Goal: Find specific page/section: Locate a particular part of the current website

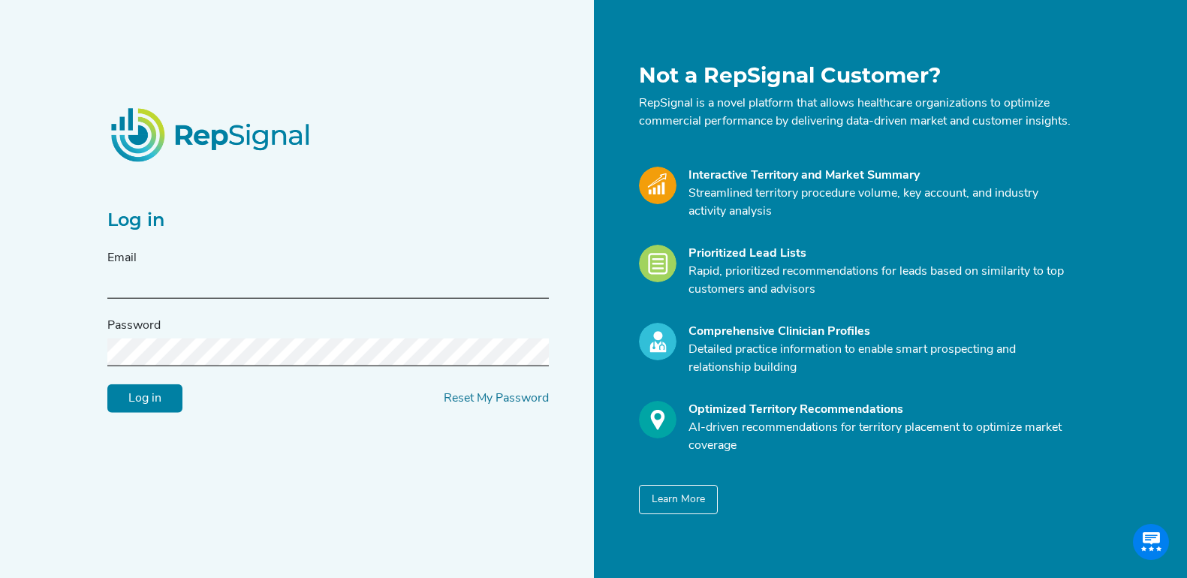
scroll to position [0, 14]
type input "[EMAIL_ADDRESS][DOMAIN_NAME]"
click at [137, 397] on input "Log in" at bounding box center [144, 398] width 75 height 29
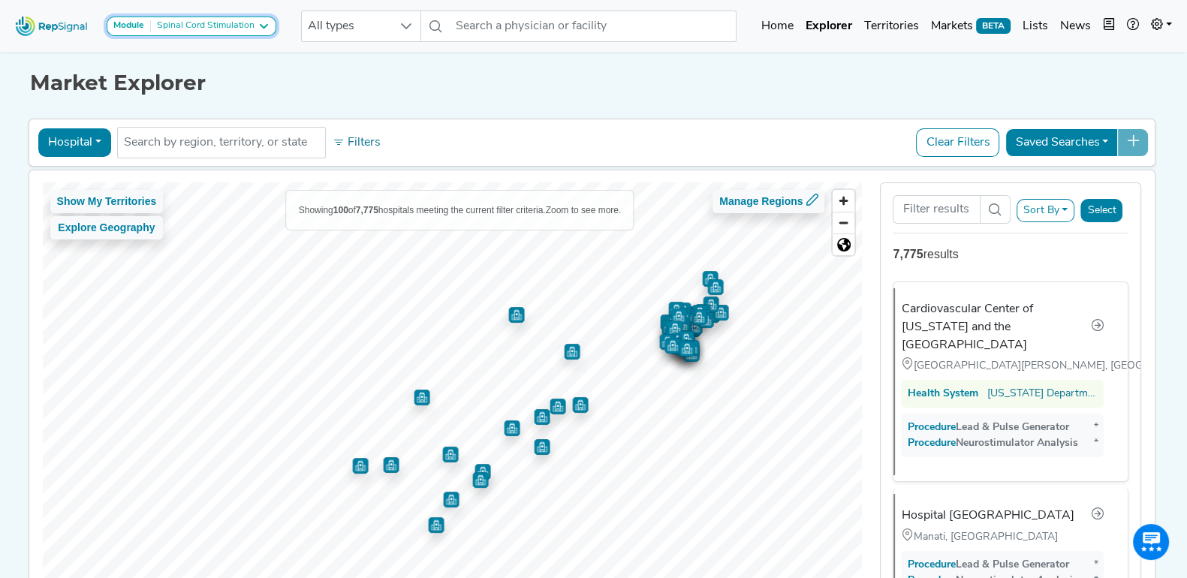
click at [239, 30] on div "Spinal Cord Stimulation" at bounding box center [203, 26] width 104 height 12
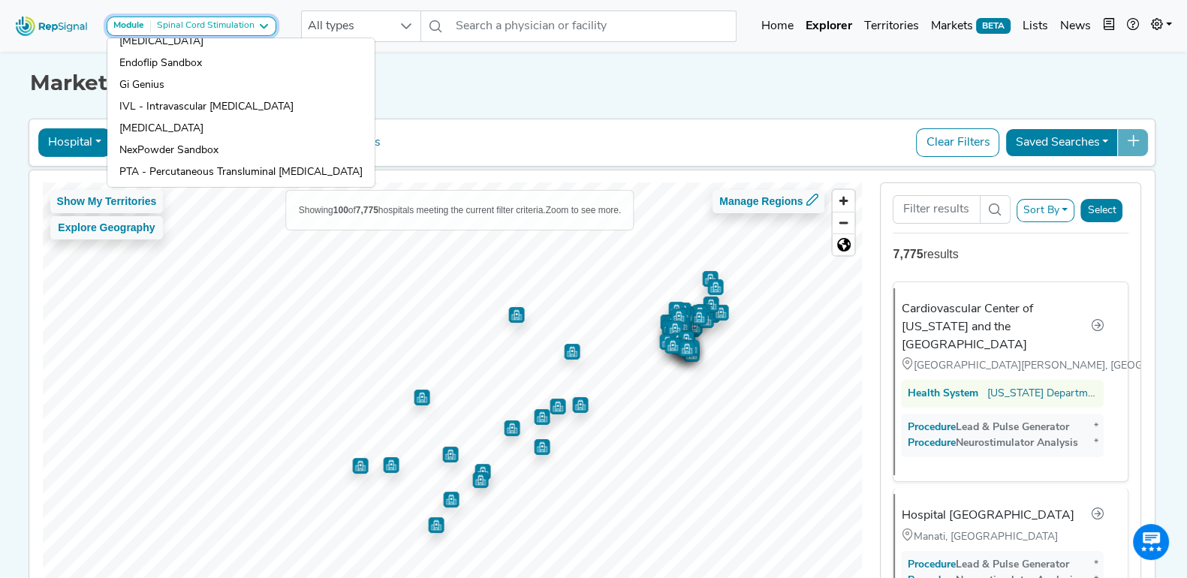
scroll to position [254, 0]
click at [236, 138] on link "[MEDICAL_DATA]" at bounding box center [240, 149] width 267 height 22
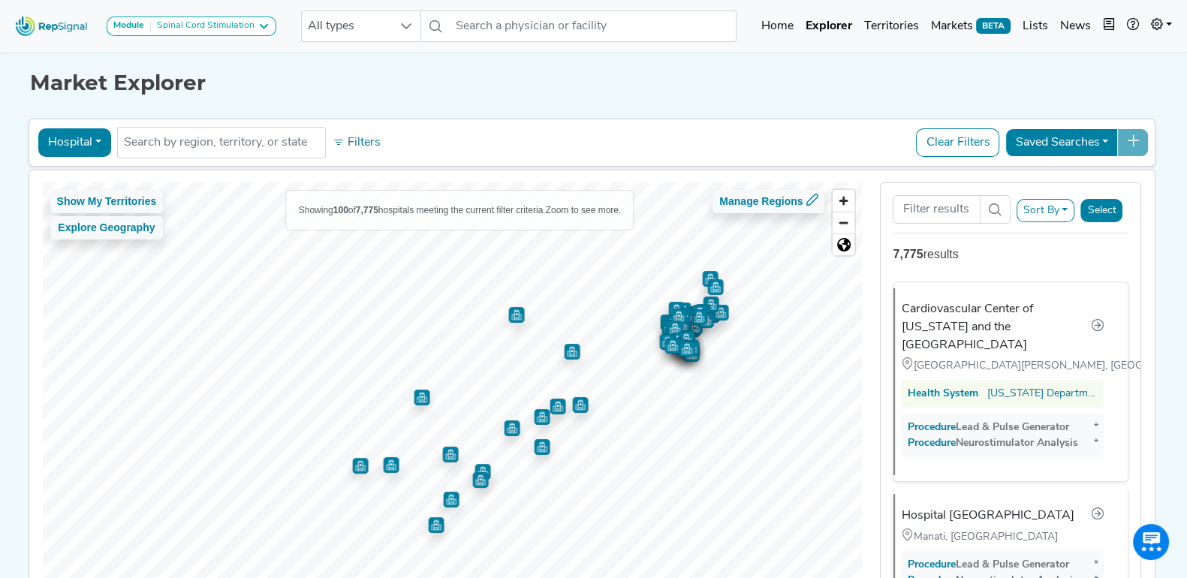
scroll to position [0, 0]
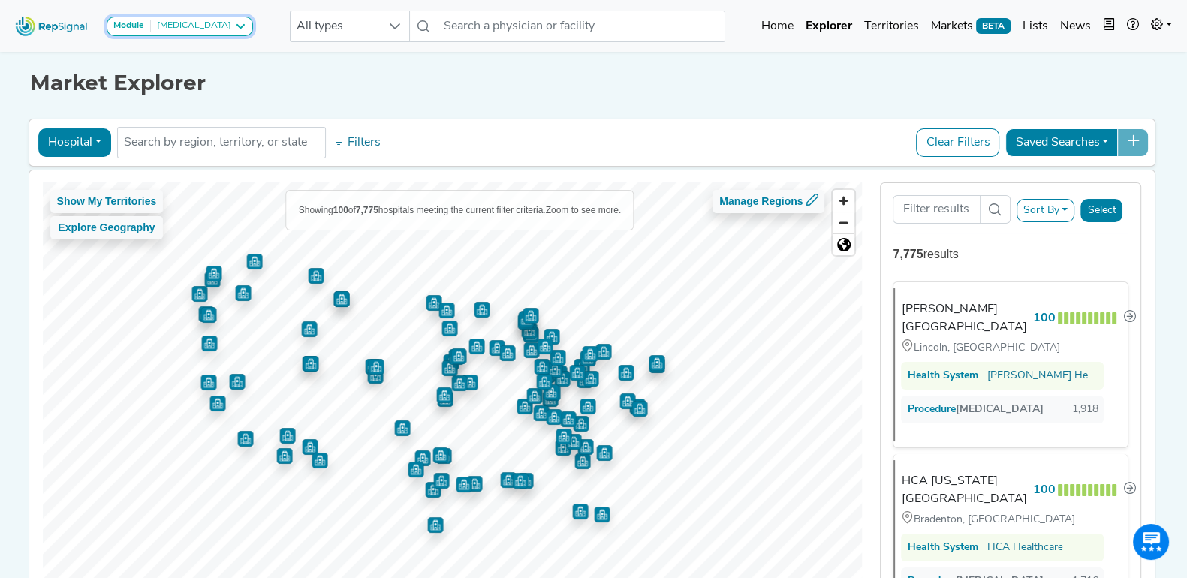
click at [253, 32] on button "Module [MEDICAL_DATA]" at bounding box center [180, 27] width 146 height 20
click at [246, 27] on icon at bounding box center [240, 26] width 12 height 12
click at [246, 23] on icon at bounding box center [240, 26] width 12 height 12
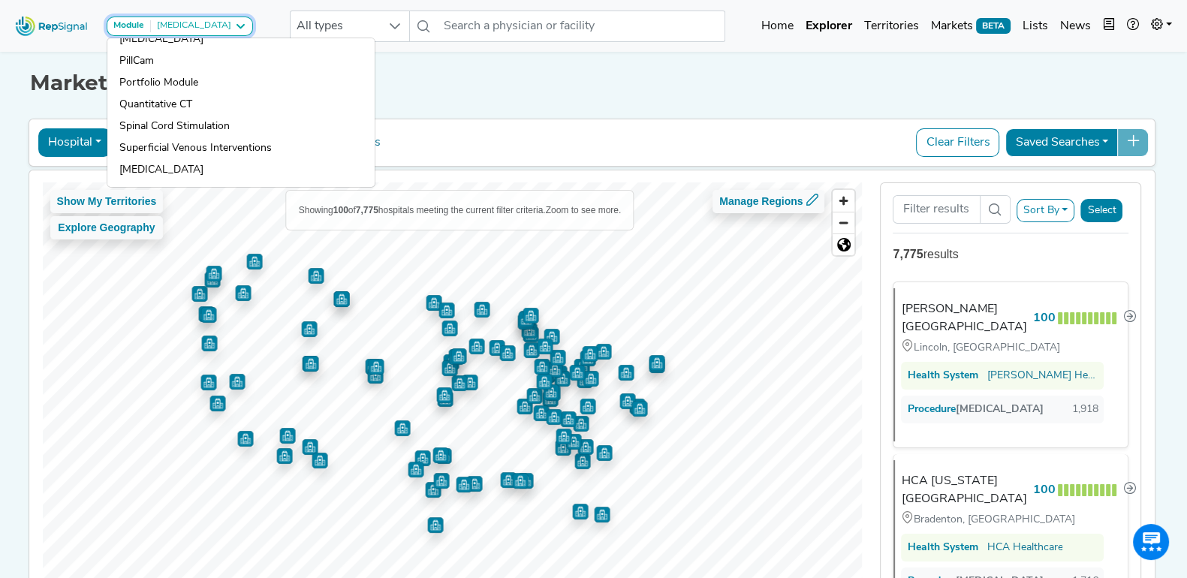
scroll to position [417, 0]
click at [259, 137] on link "Spinal Cord Stimulation" at bounding box center [240, 148] width 267 height 22
